Goal: Check status: Check status

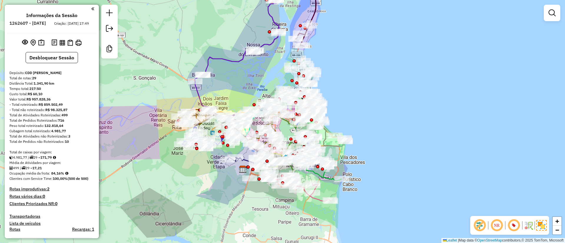
scroll to position [25, 0]
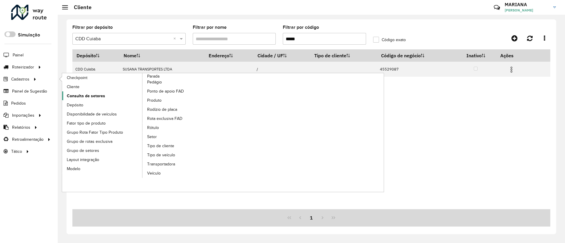
click at [86, 96] on span "Consulta de setores" at bounding box center [86, 96] width 38 height 6
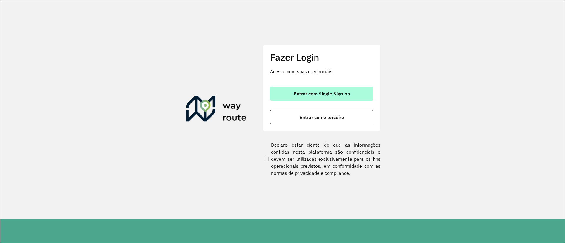
click at [295, 92] on span "Entrar com Single Sign-on" at bounding box center [322, 93] width 56 height 5
click at [292, 93] on button "Entrar com Single Sign-on" at bounding box center [321, 94] width 103 height 14
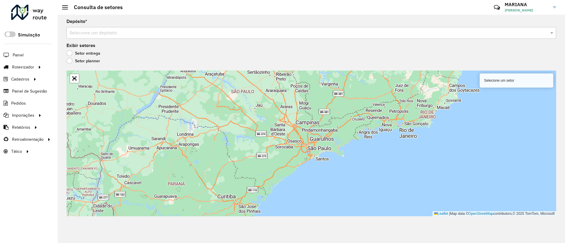
click at [101, 31] on input "text" at bounding box center [305, 33] width 472 height 7
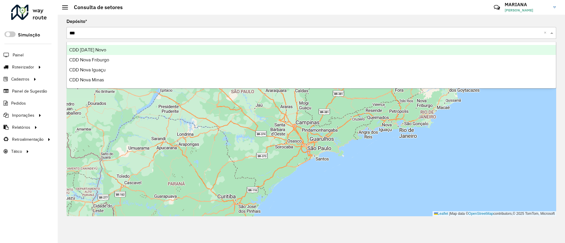
type input "****"
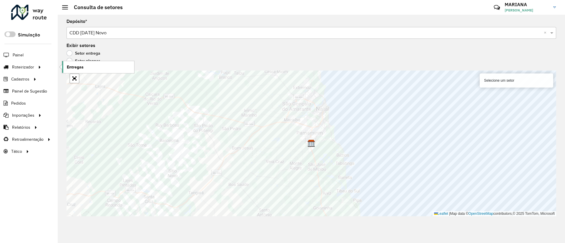
click at [68, 64] on link "Entregas" at bounding box center [98, 67] width 72 height 12
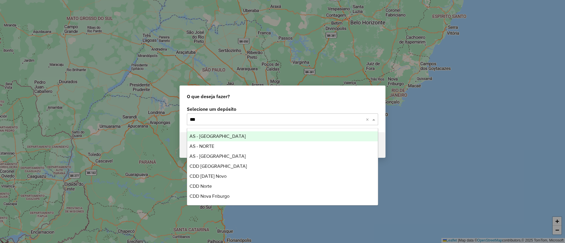
type input "****"
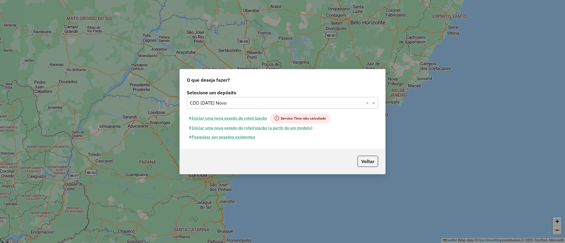
click at [202, 138] on button "Pesquisar por sessões existentes" at bounding box center [222, 137] width 71 height 9
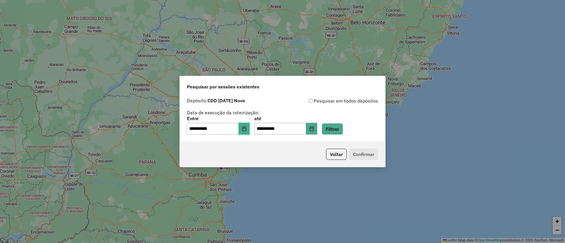
click at [250, 126] on button "Choose Date" at bounding box center [244, 129] width 11 height 12
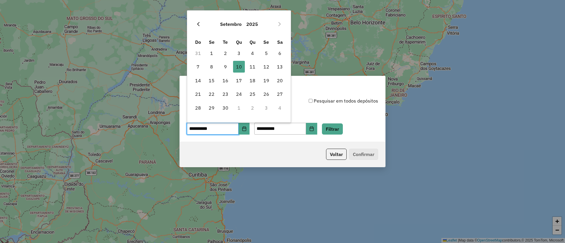
click at [199, 24] on icon "Previous Month" at bounding box center [198, 24] width 5 height 5
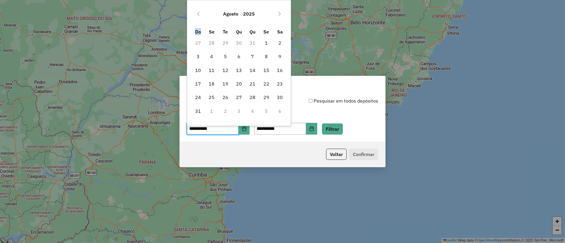
click at [199, 24] on div "Agosto 2025 Do Se Te Qu Qu Se Sa 27 28 29 30 31 1 2 3 4 5 6 7 8 9 10 11 12 13 1…" at bounding box center [239, 61] width 96 height 114
click at [198, 18] on button "Previous Month" at bounding box center [198, 13] width 9 height 9
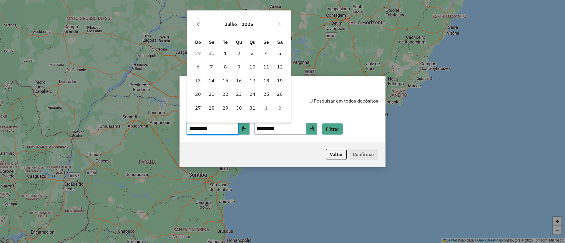
click at [198, 27] on button "Previous Month" at bounding box center [198, 23] width 9 height 9
click at [230, 82] on span "13" at bounding box center [225, 81] width 12 height 12
type input "**********"
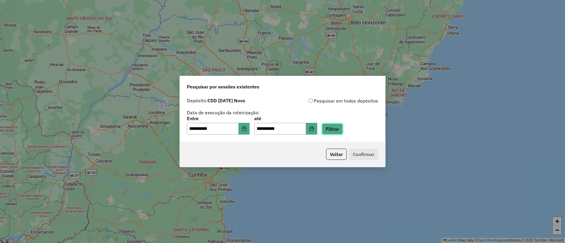
click at [332, 126] on button "Filtrar" at bounding box center [332, 129] width 21 height 11
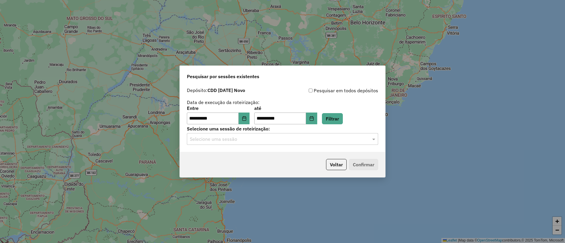
click at [208, 137] on input "text" at bounding box center [277, 139] width 174 height 7
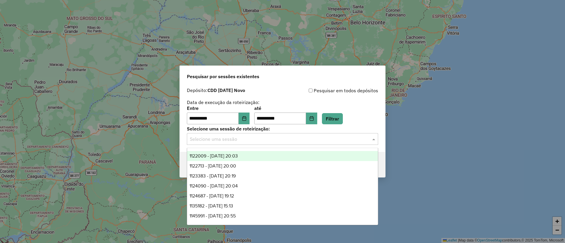
click at [214, 156] on span "1122009 - 13/05/2025 20:03" at bounding box center [213, 156] width 48 height 5
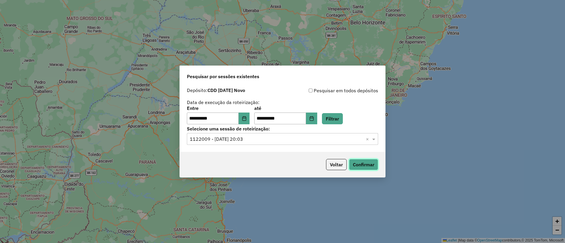
click at [371, 164] on button "Confirmar" at bounding box center [363, 164] width 29 height 11
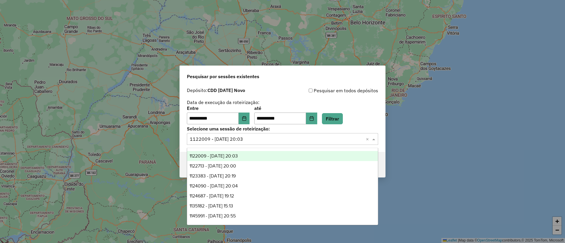
click at [254, 137] on input "text" at bounding box center [277, 139] width 174 height 7
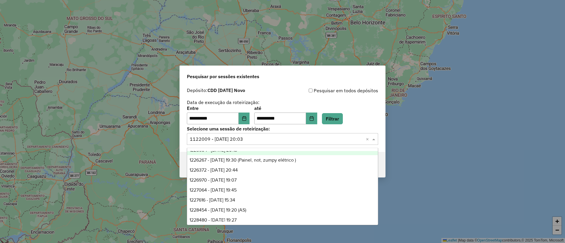
scroll to position [996, 0]
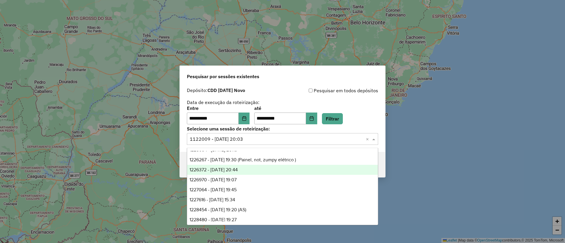
click at [251, 168] on div "1226372 - 08/08/2025 20:44" at bounding box center [282, 170] width 191 height 10
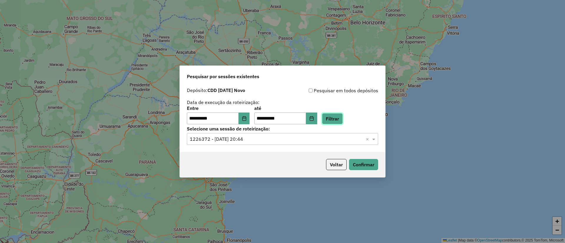
click at [339, 117] on button "Filtrar" at bounding box center [332, 118] width 21 height 11
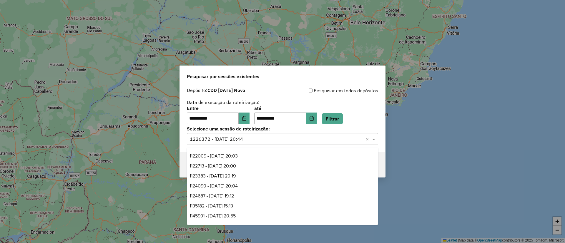
click at [206, 141] on input "text" at bounding box center [277, 139] width 174 height 7
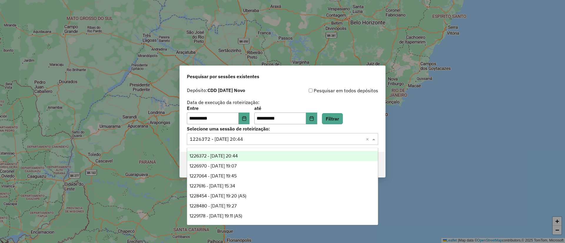
click at [214, 156] on span "1226372 - 08/08/2025 20:44" at bounding box center [213, 156] width 48 height 5
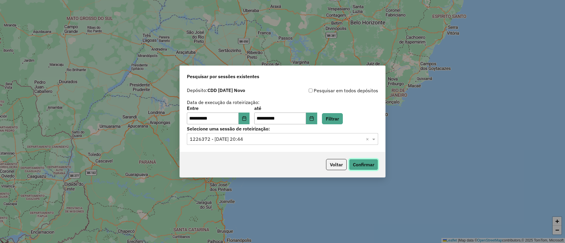
click at [365, 162] on button "Confirmar" at bounding box center [363, 164] width 29 height 11
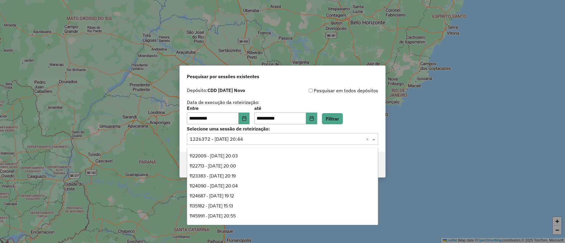
click at [257, 136] on input "text" at bounding box center [277, 139] width 174 height 7
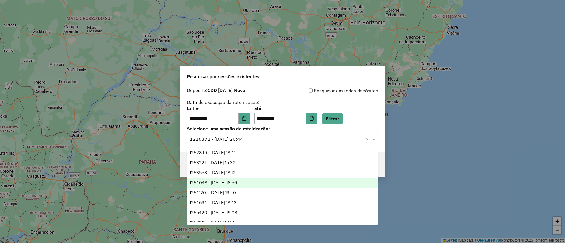
click at [264, 182] on div "1254048 - 27/08/2025 18:56" at bounding box center [282, 183] width 191 height 10
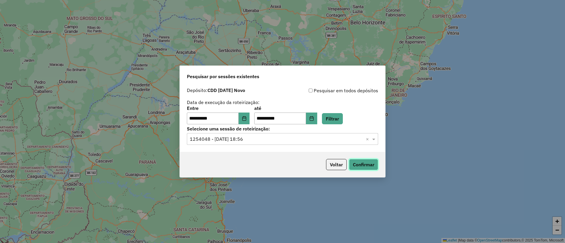
click at [368, 161] on button "Confirmar" at bounding box center [363, 164] width 29 height 11
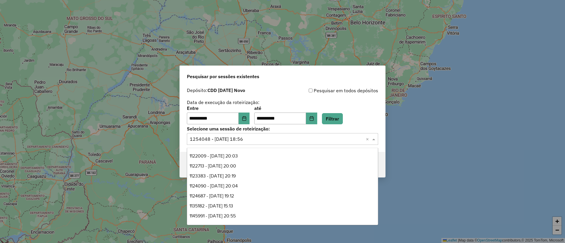
click at [268, 137] on input "text" at bounding box center [277, 139] width 174 height 7
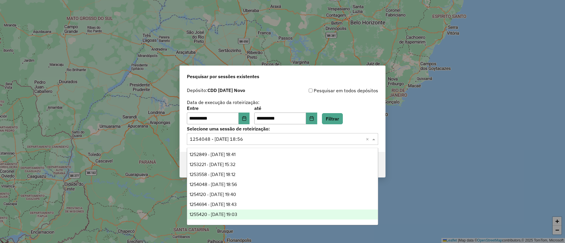
scroll to position [1195, 0]
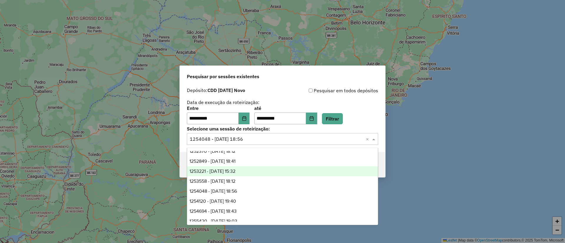
click at [256, 175] on div "1253221 - 25/08/2025 15:32" at bounding box center [282, 171] width 191 height 10
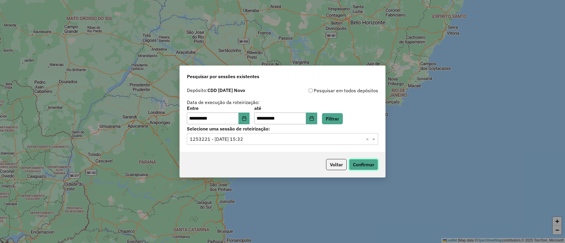
click at [371, 163] on button "Confirmar" at bounding box center [363, 164] width 29 height 11
click at [342, 113] on div "**********" at bounding box center [282, 115] width 191 height 18
click at [342, 115] on button "Filtrar" at bounding box center [332, 118] width 21 height 11
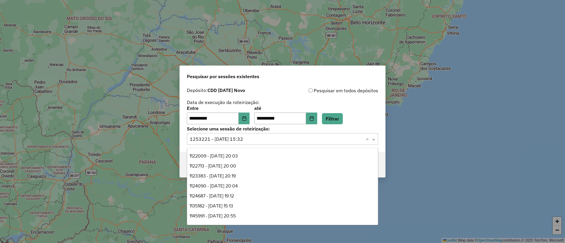
click at [204, 139] on input "text" at bounding box center [277, 139] width 174 height 7
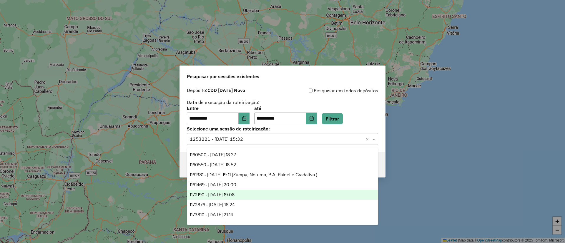
scroll to position [364, 0]
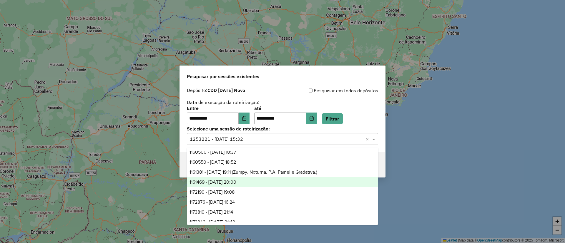
click at [236, 181] on span "1161469 - 13/06/2025 20:00" at bounding box center [212, 182] width 47 height 5
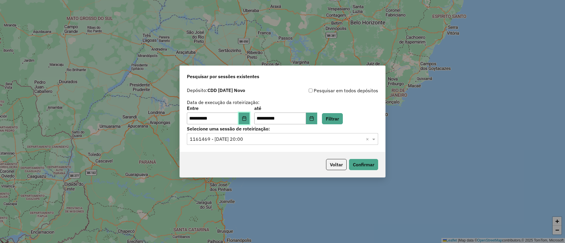
click at [250, 115] on button "Choose Date" at bounding box center [244, 119] width 11 height 12
click at [343, 119] on button "Filtrar" at bounding box center [332, 118] width 21 height 11
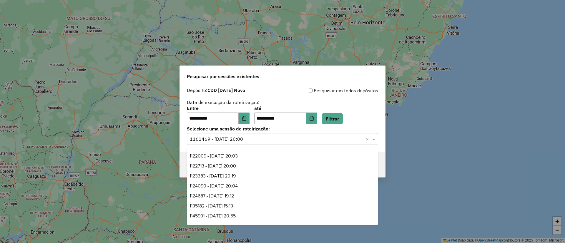
click at [210, 141] on input "text" at bounding box center [277, 139] width 174 height 7
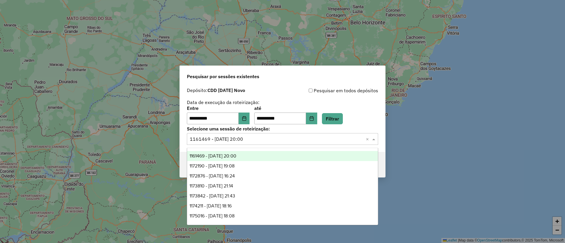
click at [224, 156] on span "1161469 - 13/06/2025 20:00" at bounding box center [212, 156] width 47 height 5
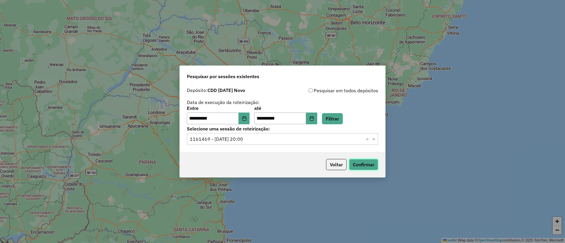
click at [369, 164] on button "Confirmar" at bounding box center [363, 164] width 29 height 11
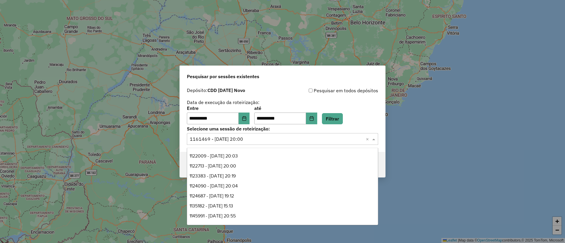
click at [252, 139] on input "text" at bounding box center [277, 139] width 174 height 7
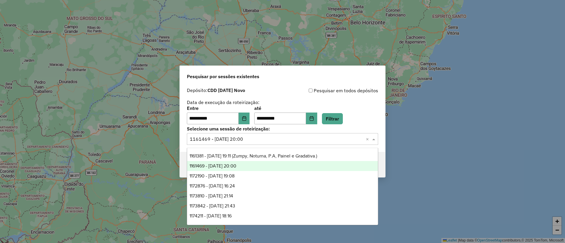
scroll to position [379, 0]
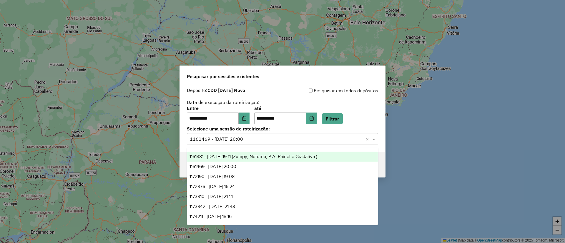
click at [239, 155] on span "1161381 - 13/06/2025 19:11 (Zumpy, Noturna, P.A, Painel e Gradativa.)" at bounding box center [253, 156] width 128 height 5
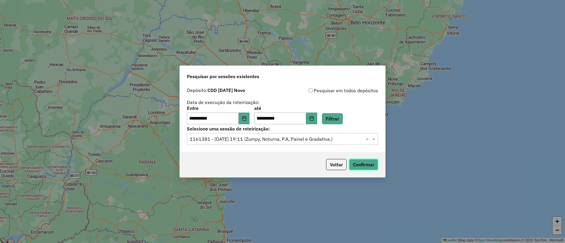
click at [363, 164] on button "Confirmar" at bounding box center [363, 164] width 29 height 11
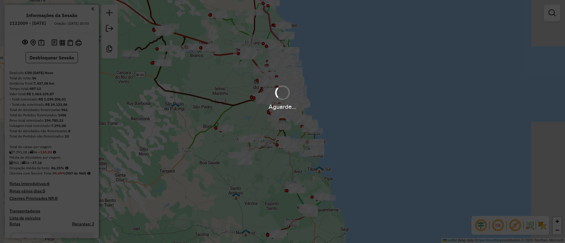
click at [480, 225] on em at bounding box center [480, 226] width 14 height 14
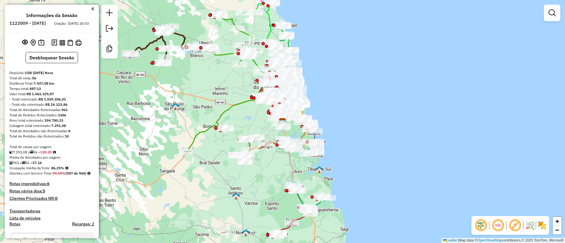
click at [480, 225] on em at bounding box center [480, 226] width 14 height 14
click at [514, 229] on em at bounding box center [515, 226] width 14 height 14
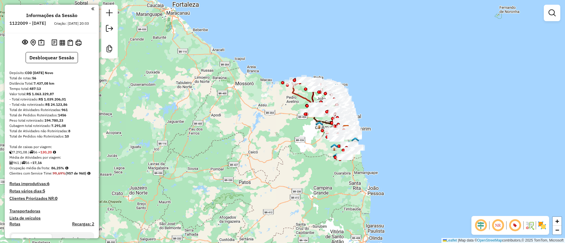
click at [539, 229] on img at bounding box center [541, 225] width 9 height 9
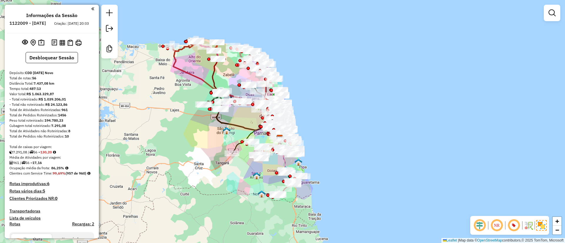
drag, startPoint x: 296, startPoint y: 78, endPoint x: 311, endPoint y: 97, distance: 23.9
click at [311, 97] on div "Janela de atendimento Grade de atendimento Capacidade Transportadoras Veículos …" at bounding box center [282, 121] width 565 height 243
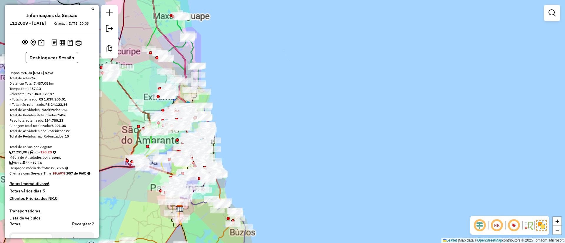
drag, startPoint x: 314, startPoint y: 138, endPoint x: 342, endPoint y: 117, distance: 35.1
click at [342, 117] on div "Janela de atendimento Grade de atendimento Capacidade Transportadoras Veículos …" at bounding box center [282, 121] width 565 height 243
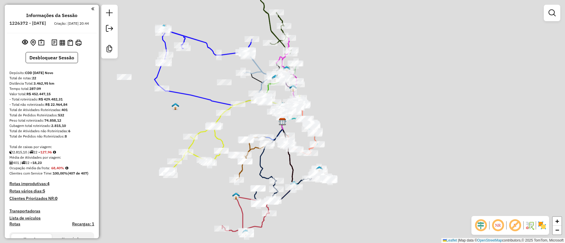
click at [284, 90] on div "Janela de atendimento Grade de atendimento Capacidade Transportadoras Veículos …" at bounding box center [282, 121] width 565 height 243
drag, startPoint x: 284, startPoint y: 90, endPoint x: 415, endPoint y: 180, distance: 158.2
click at [284, 90] on div "Janela de atendimento Grade de atendimento Capacidade Transportadoras Veículos …" at bounding box center [282, 121] width 565 height 243
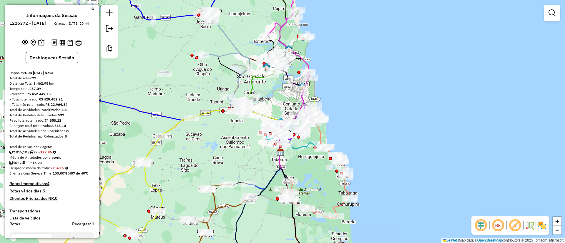
click at [481, 226] on em at bounding box center [480, 226] width 14 height 14
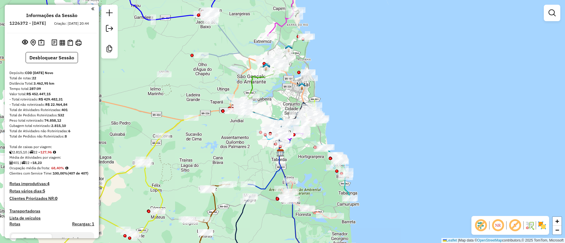
click at [515, 225] on em at bounding box center [515, 226] width 14 height 14
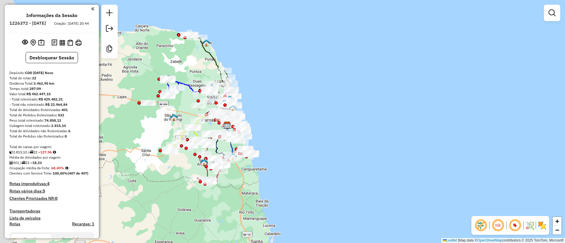
drag, startPoint x: 252, startPoint y: 94, endPoint x: 287, endPoint y: 104, distance: 36.7
click at [287, 104] on div "Janela de atendimento Grade de atendimento Capacidade Transportadoras Veículos …" at bounding box center [282, 121] width 565 height 243
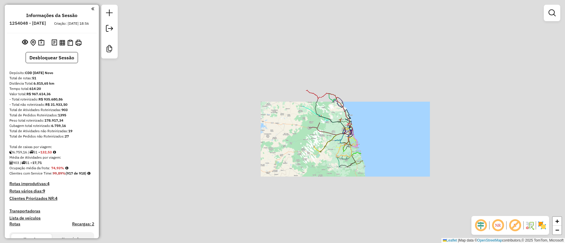
click at [481, 223] on em at bounding box center [480, 226] width 14 height 14
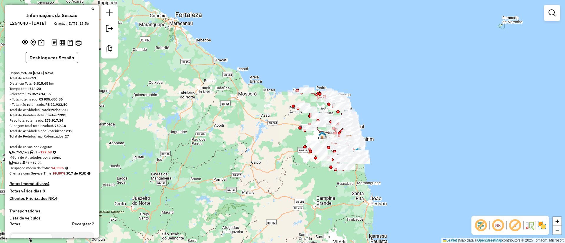
click at [516, 224] on em at bounding box center [515, 226] width 14 height 14
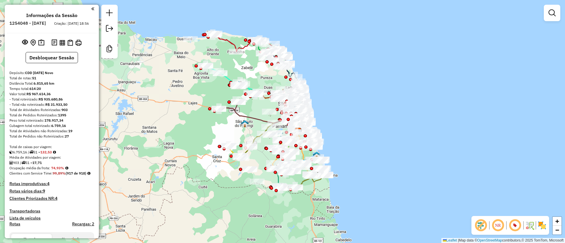
drag, startPoint x: 370, startPoint y: 150, endPoint x: 345, endPoint y: 137, distance: 28.7
click at [345, 137] on div "Janela de atendimento Grade de atendimento Capacidade Transportadoras Veículos …" at bounding box center [282, 121] width 565 height 243
click at [543, 223] on img at bounding box center [541, 225] width 9 height 9
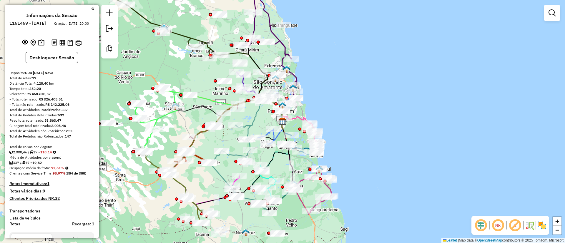
click at [483, 222] on em at bounding box center [480, 226] width 14 height 14
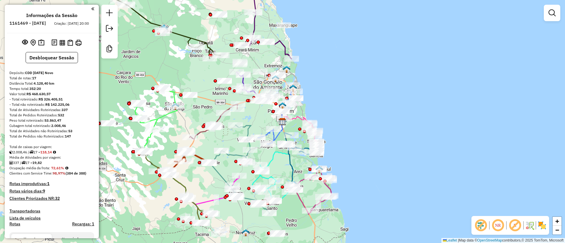
click at [513, 224] on em at bounding box center [515, 226] width 14 height 14
click at [544, 224] on img at bounding box center [541, 225] width 9 height 9
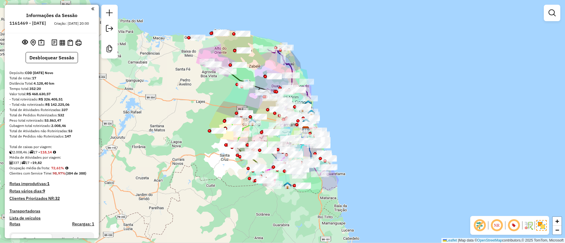
drag, startPoint x: 381, startPoint y: 136, endPoint x: 322, endPoint y: 111, distance: 64.6
click at [344, 132] on div "Janela de atendimento Grade de atendimento Capacidade Transportadoras Veículos …" at bounding box center [282, 121] width 565 height 243
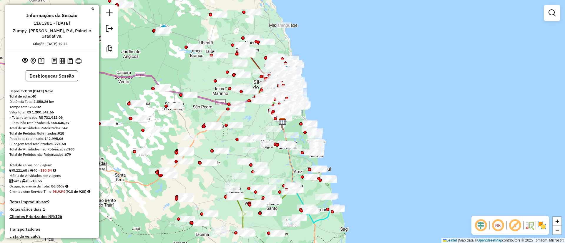
click at [497, 222] on em at bounding box center [498, 226] width 14 height 14
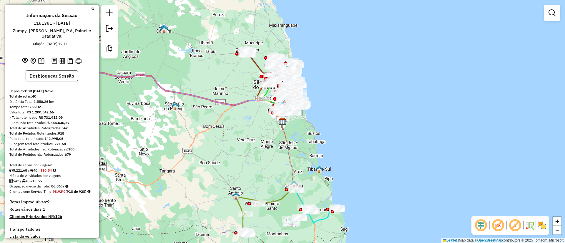
click at [516, 223] on em at bounding box center [515, 226] width 14 height 14
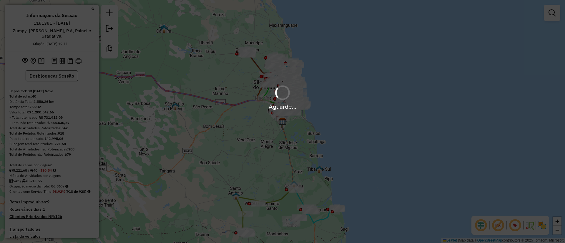
click at [541, 223] on div "Aguarde..." at bounding box center [282, 121] width 565 height 243
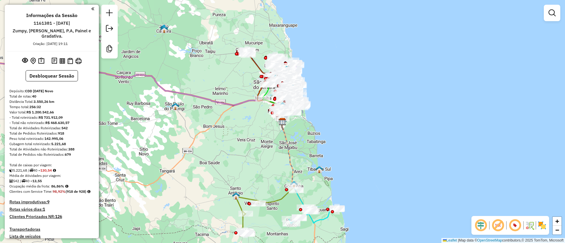
click at [541, 224] on img at bounding box center [541, 225] width 9 height 9
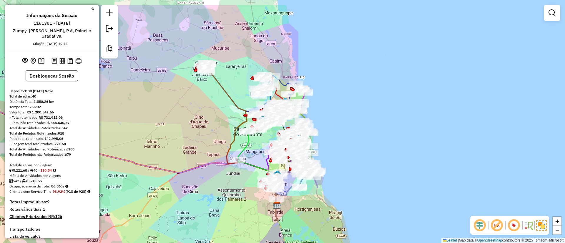
drag, startPoint x: 347, startPoint y: 140, endPoint x: 355, endPoint y: 169, distance: 30.8
click at [355, 169] on div "Janela de atendimento Grade de atendimento Capacidade Transportadoras Veículos …" at bounding box center [282, 121] width 565 height 243
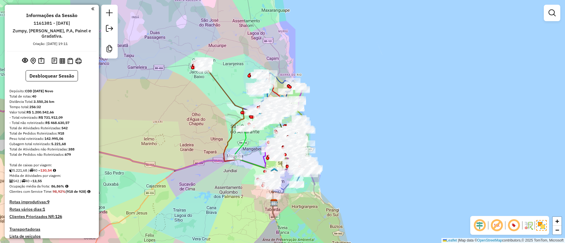
drag, startPoint x: 359, startPoint y: 155, endPoint x: 356, endPoint y: 152, distance: 4.0
click at [356, 152] on div "Janela de atendimento Grade de atendimento Capacidade Transportadoras Veículos …" at bounding box center [282, 121] width 565 height 243
